Goal: Transaction & Acquisition: Purchase product/service

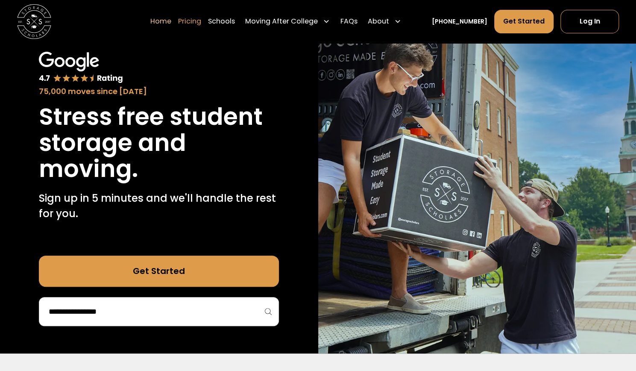
click at [201, 22] on link "Pricing" at bounding box center [189, 21] width 23 height 24
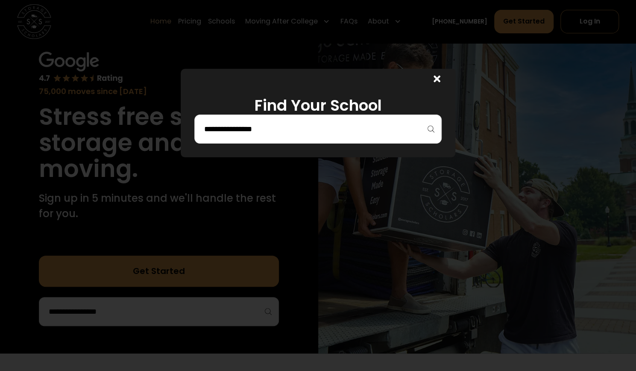
click at [368, 129] on input "search" at bounding box center [317, 129] width 229 height 15
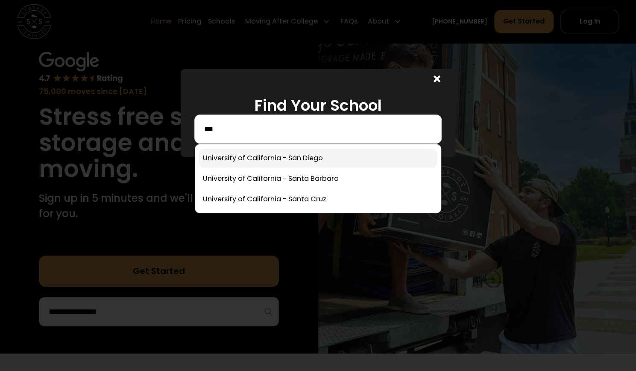
type input "***"
click at [361, 159] on link at bounding box center [318, 158] width 238 height 19
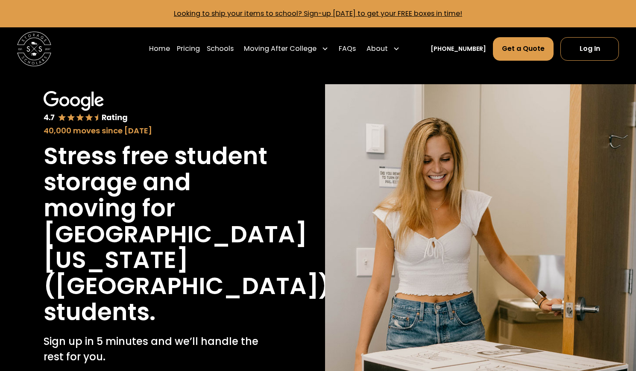
scroll to position [2015, 0]
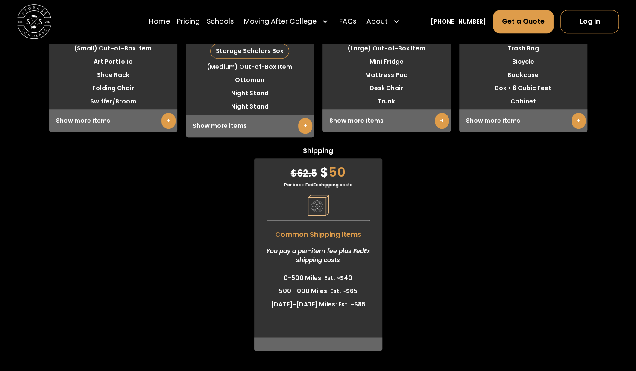
scroll to position [2327, 0]
